Goal: Transaction & Acquisition: Purchase product/service

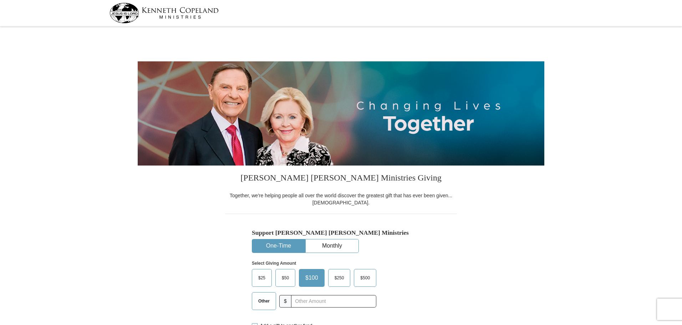
select select "NC"
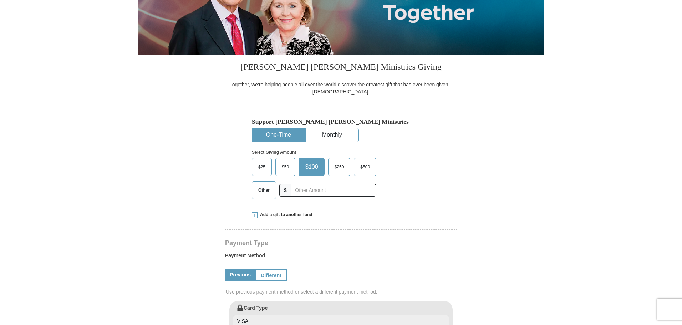
scroll to position [143, 0]
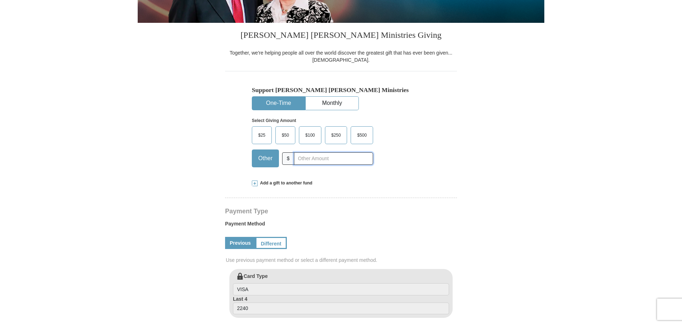
click at [348, 161] on input "text" at bounding box center [333, 158] width 79 height 12
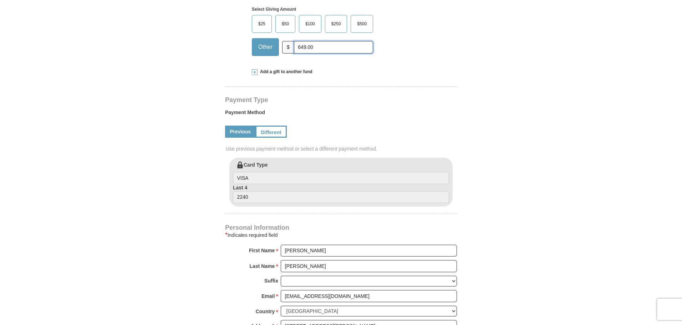
scroll to position [285, 0]
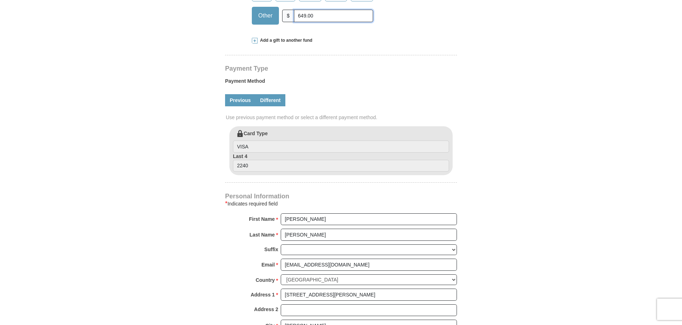
type input "649.00"
click at [271, 98] on link "Different" at bounding box center [270, 100] width 30 height 12
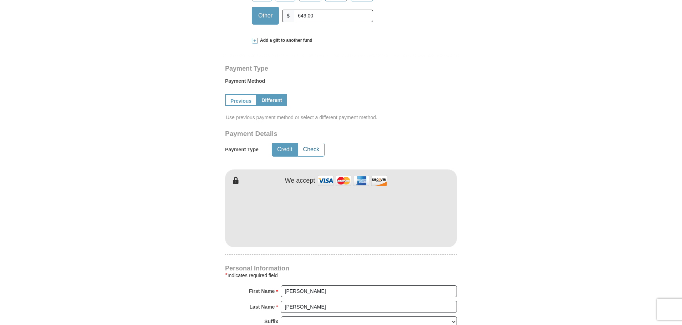
click at [309, 148] on button "Check" at bounding box center [311, 149] width 26 height 13
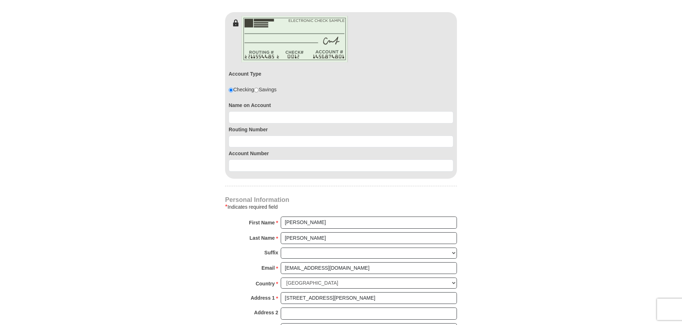
scroll to position [464, 0]
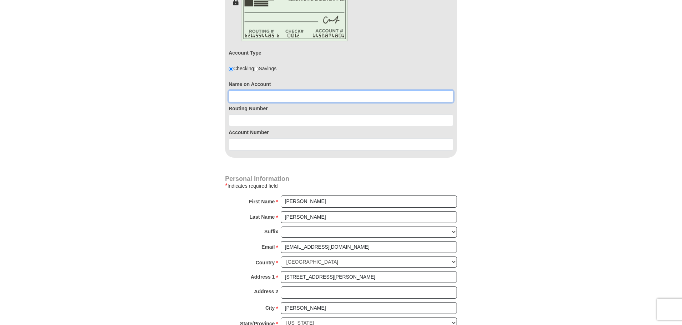
click at [317, 98] on input at bounding box center [341, 96] width 225 height 12
type input "R Scott Garner"
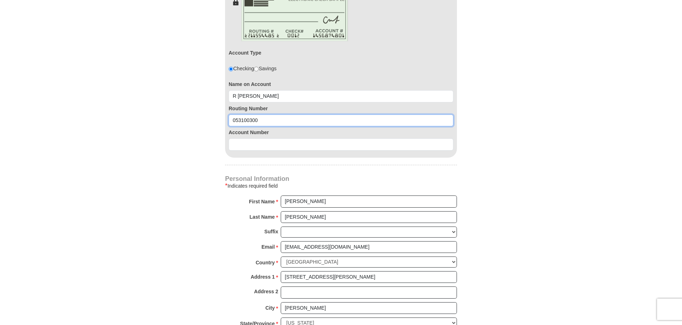
type input "053100300"
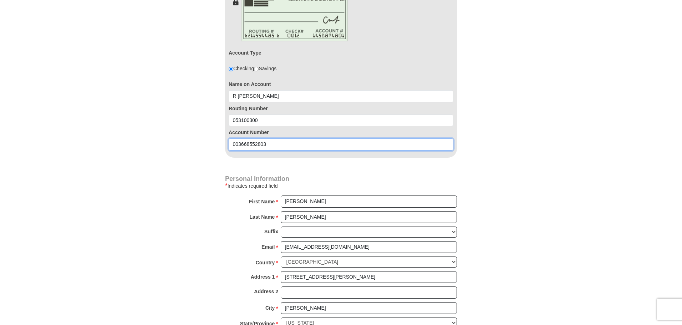
type input "003668552803"
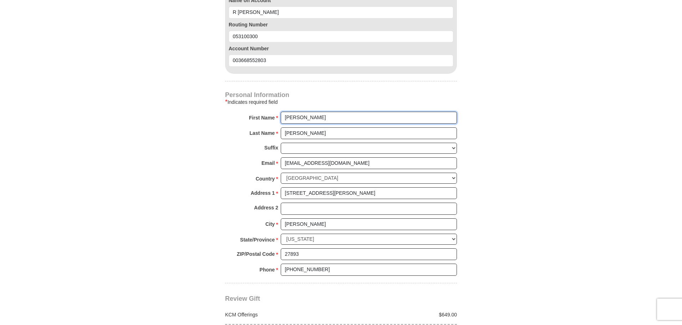
scroll to position [607, 0]
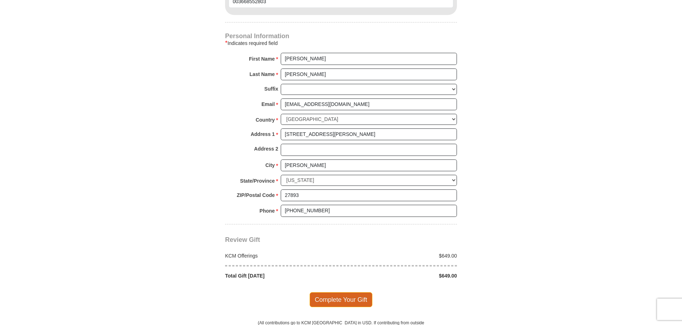
click at [341, 301] on span "Complete Your Gift" at bounding box center [341, 299] width 63 height 15
